Goal: Task Accomplishment & Management: Complete application form

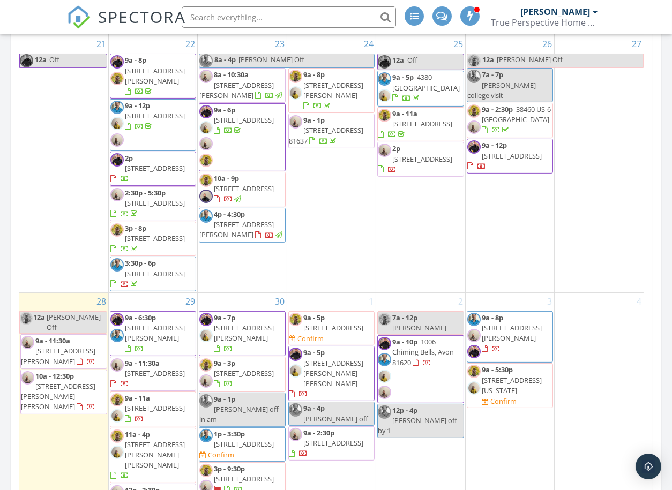
scroll to position [596, 0]
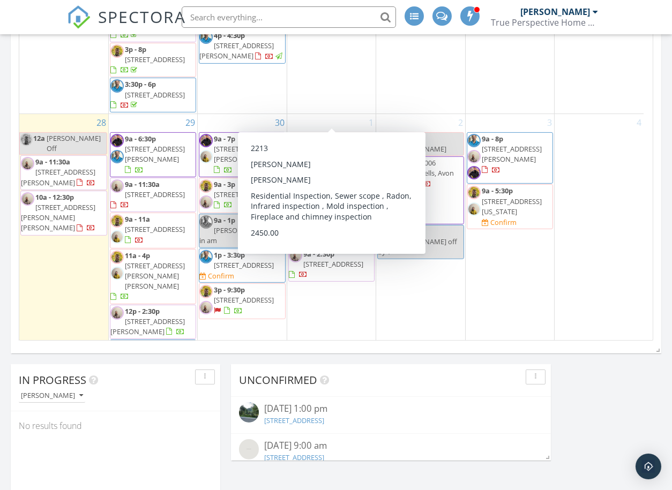
click at [354, 308] on div "1 9a - 5p 128 Beaver Rd, Avon 81620 Confirm 9a - 5p 37 Hawley Ct, Edwards 81632…" at bounding box center [331, 267] width 88 height 307
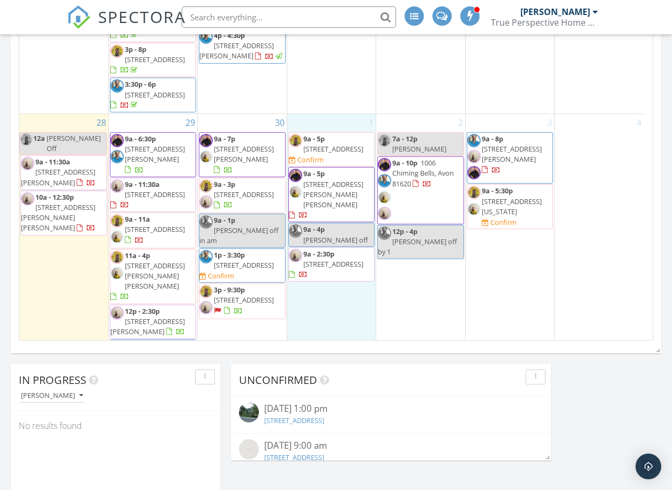
click at [268, 18] on input "text" at bounding box center [289, 16] width 214 height 21
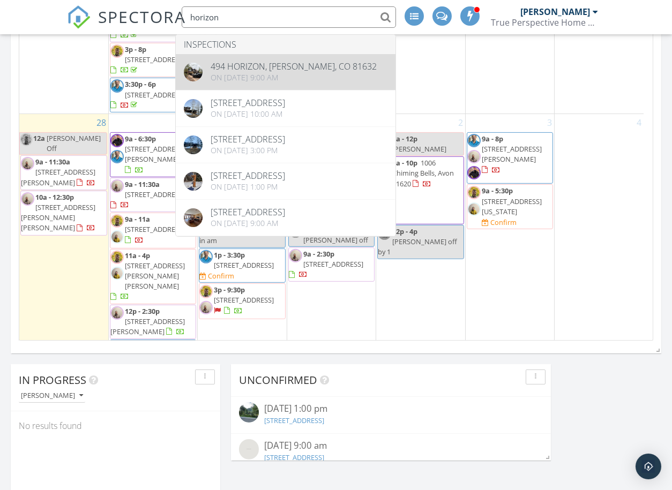
type input "horizon"
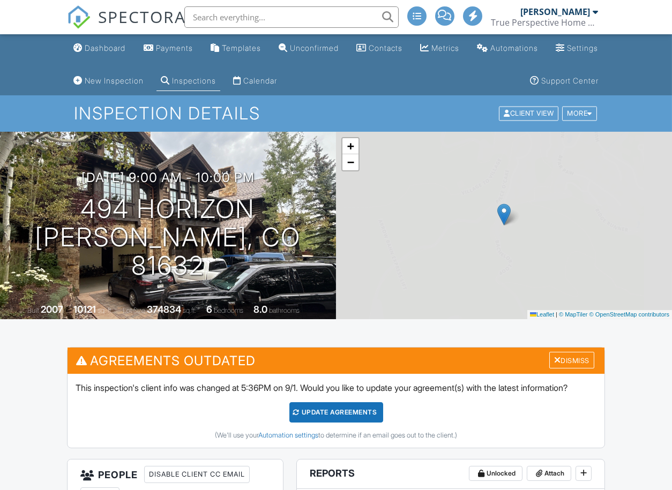
click at [214, 17] on input "text" at bounding box center [291, 16] width 214 height 21
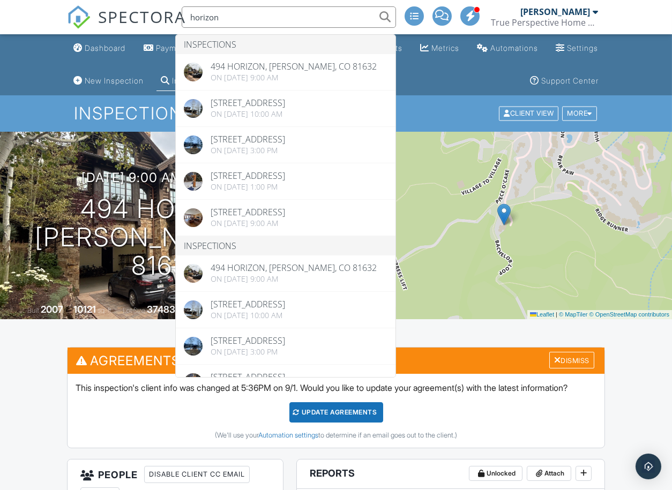
click at [241, 14] on input "horizon" at bounding box center [289, 16] width 214 height 21
type input "h"
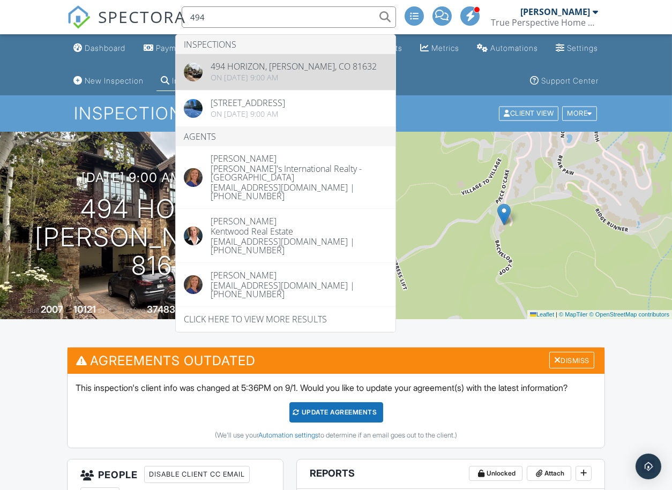
type input "494"
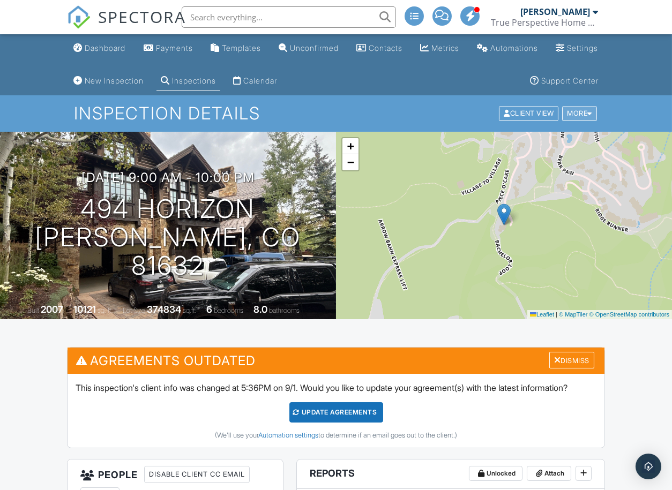
click at [583, 109] on div "More" at bounding box center [579, 114] width 35 height 14
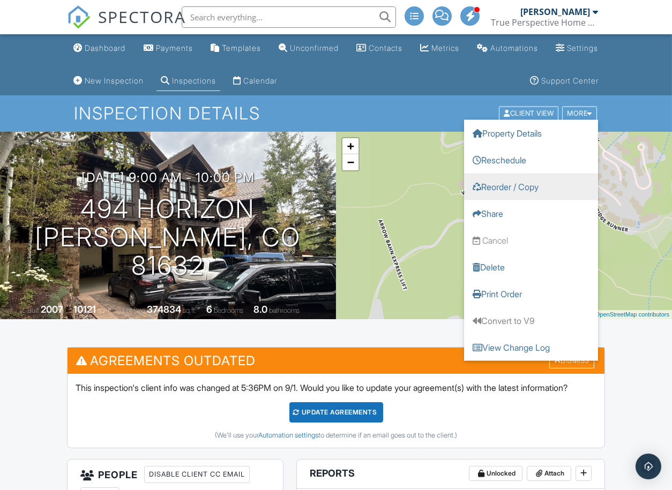
click at [503, 183] on link "Reorder / Copy" at bounding box center [531, 187] width 134 height 27
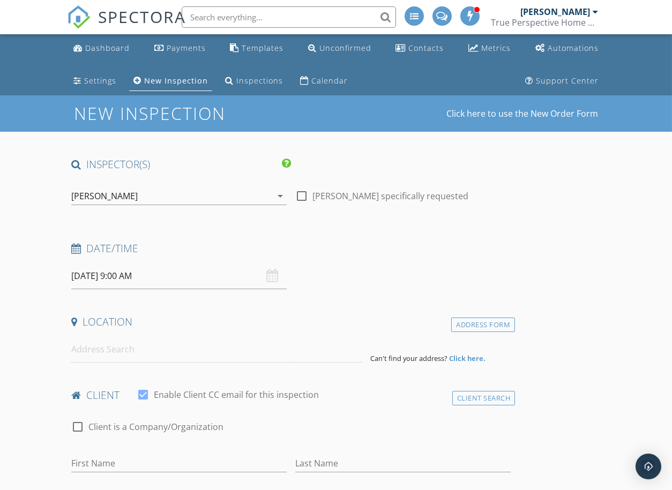
type input "Deja"
type input "Glemba"
type input "[EMAIL_ADDRESS][DOMAIN_NAME]"
type input "[PHONE_NUMBER]"
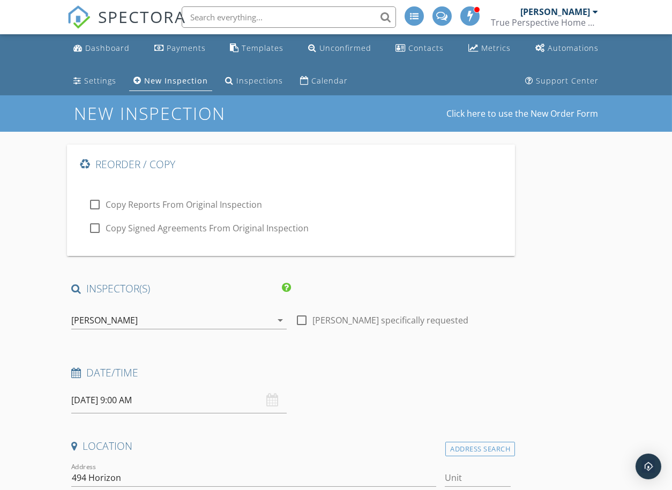
click at [103, 403] on input "09/29/2025 9:00 AM" at bounding box center [178, 401] width 215 height 26
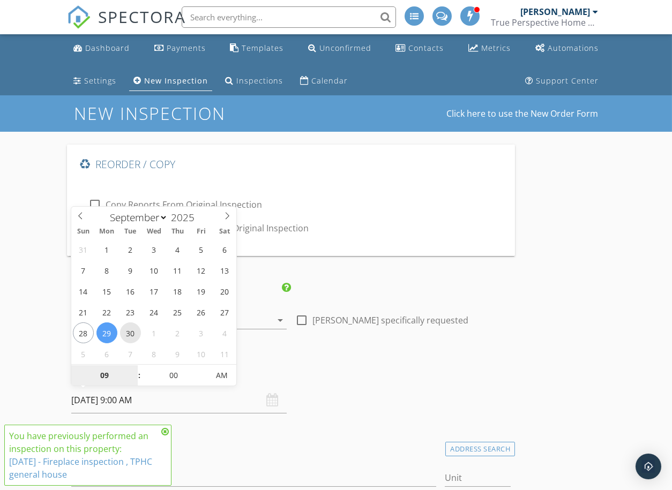
type input "09/30/2025 9:00 AM"
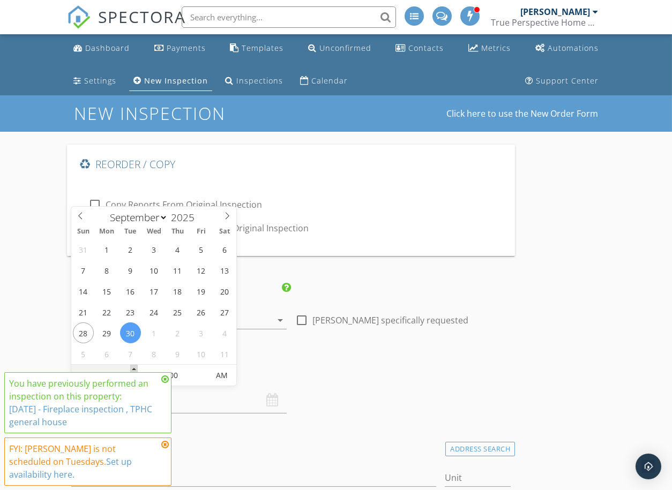
type input "10"
type input "09/30/2025 10:00 AM"
click at [136, 368] on span at bounding box center [134, 370] width 8 height 11
type input "11"
type input "09/30/2025 11:00 AM"
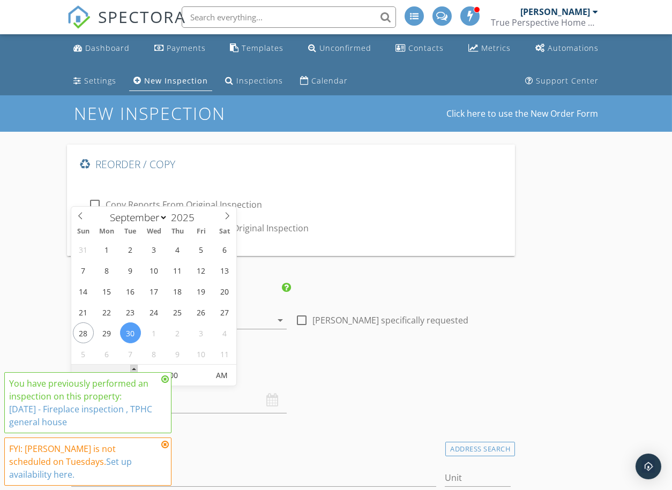
click at [136, 368] on span at bounding box center [134, 370] width 8 height 11
type input "12"
type input "09/30/2025 12:00 PM"
click at [136, 368] on span at bounding box center [134, 370] width 8 height 11
type input "01"
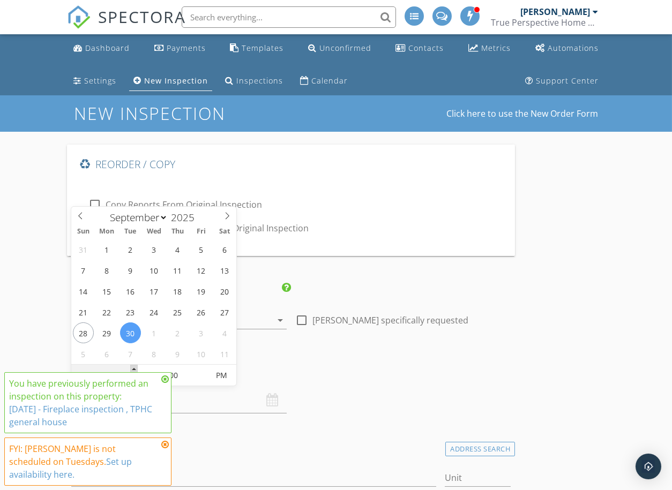
type input "09/30/2025 1:00 PM"
click at [136, 367] on span at bounding box center [134, 370] width 8 height 11
type input "02"
type input "09/30/2025 2:00 PM"
click at [136, 367] on span at bounding box center [134, 370] width 8 height 11
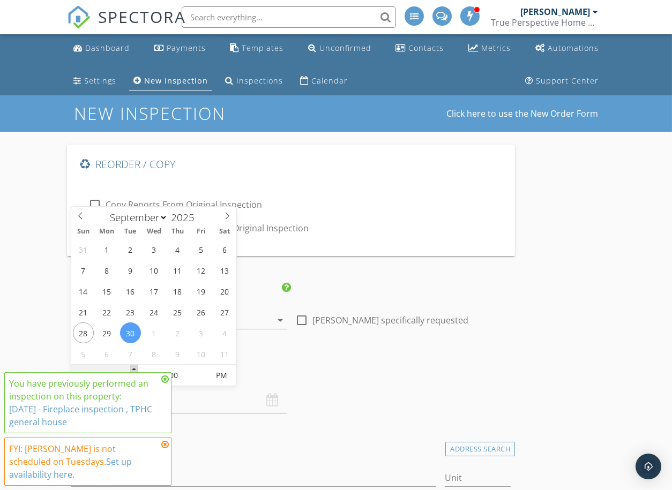
type input "03"
type input "09/30/2025 3:00 PM"
click at [136, 367] on span at bounding box center [134, 370] width 8 height 11
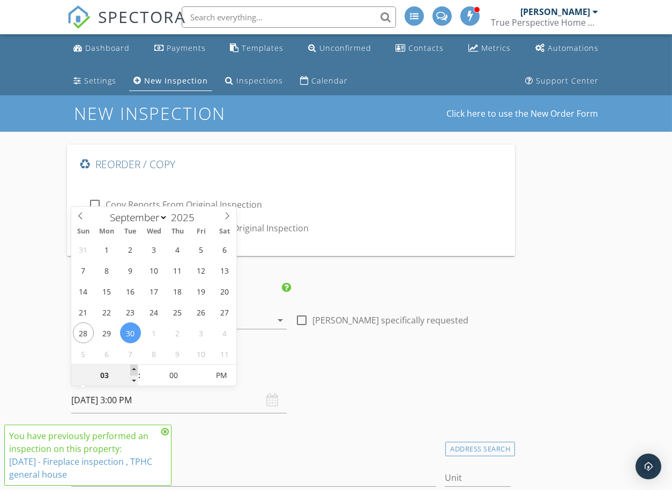
type input "04"
type input "09/30/2025 4:00 PM"
click at [136, 367] on span at bounding box center [134, 370] width 8 height 11
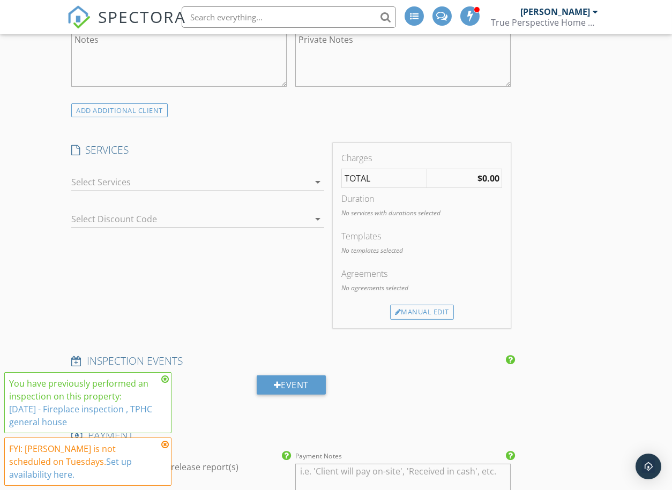
scroll to position [893, 0]
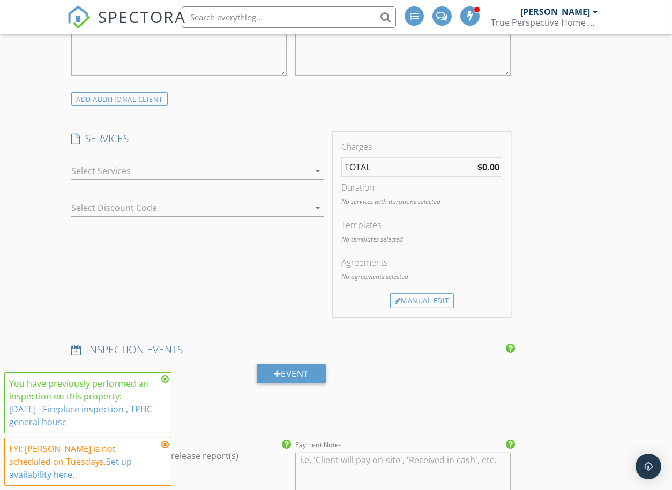
click at [99, 171] on div at bounding box center [190, 170] width 238 height 17
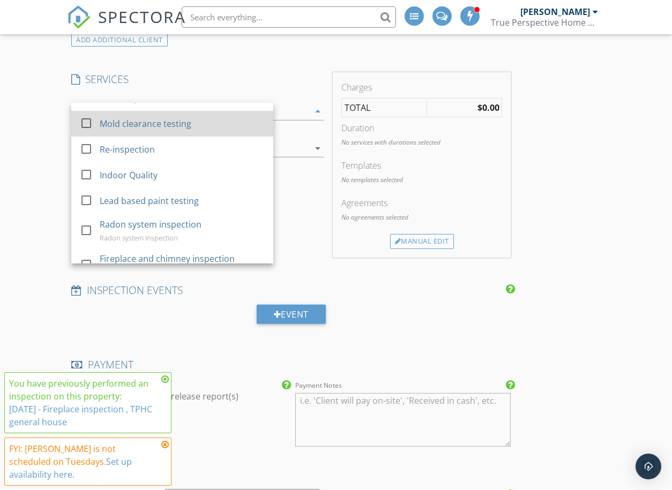
scroll to position [94, 0]
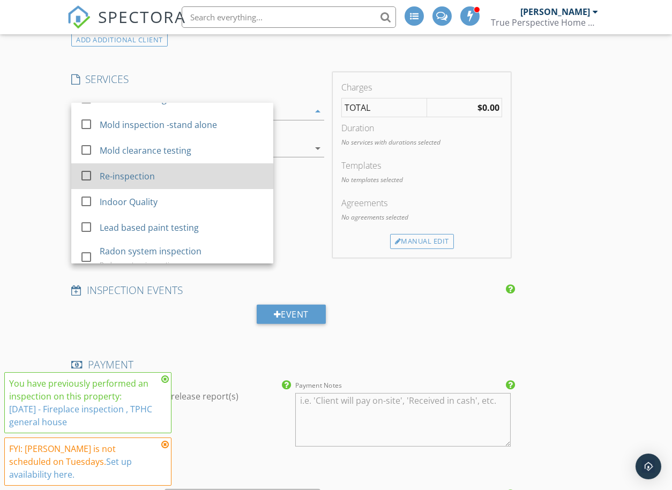
click at [85, 173] on div at bounding box center [86, 175] width 18 height 18
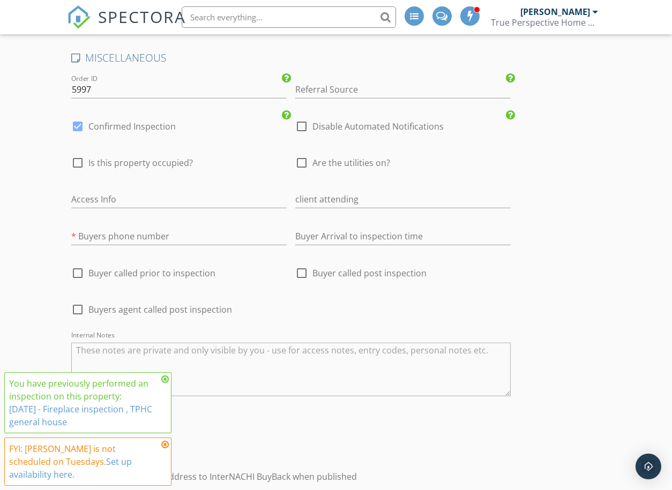
scroll to position [2125, 0]
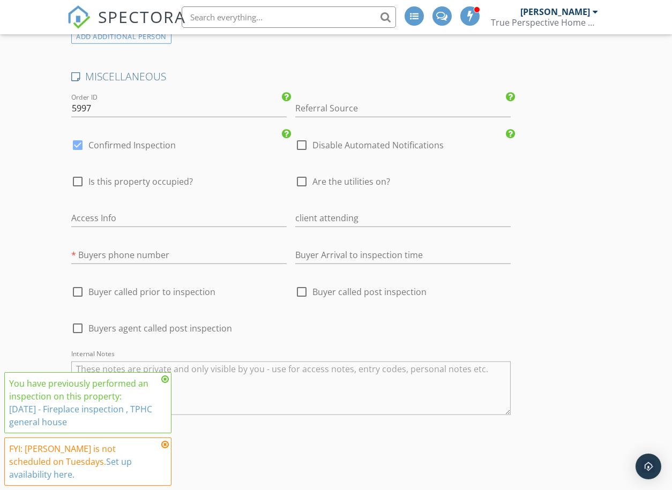
click at [81, 154] on div at bounding box center [78, 145] width 18 height 18
checkbox input "false"
checkbox input "true"
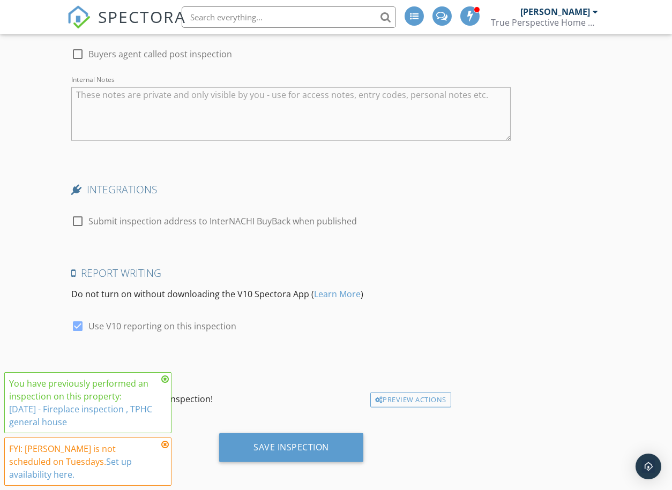
scroll to position [2423, 0]
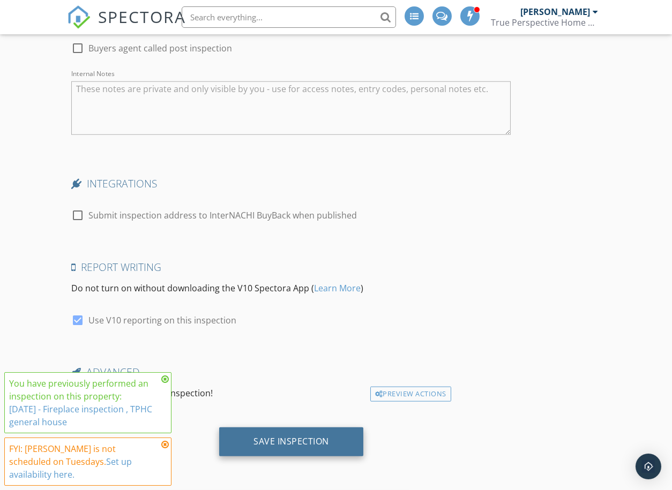
click at [254, 445] on div "Save Inspection" at bounding box center [292, 441] width 76 height 11
